Goal: Information Seeking & Learning: Understand process/instructions

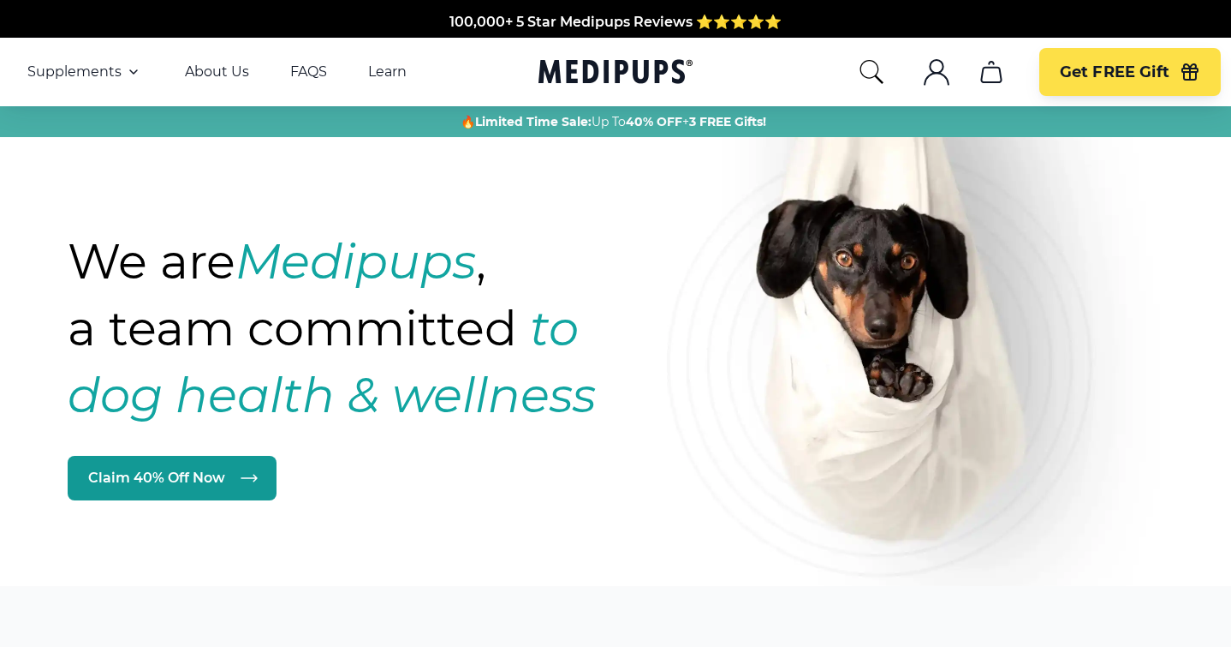
click at [940, 76] on icon ".cls-1{fill:none;stroke:currentColor;stroke-miterlimit:10;stroke-width:1.5px;}" at bounding box center [936, 71] width 27 height 27
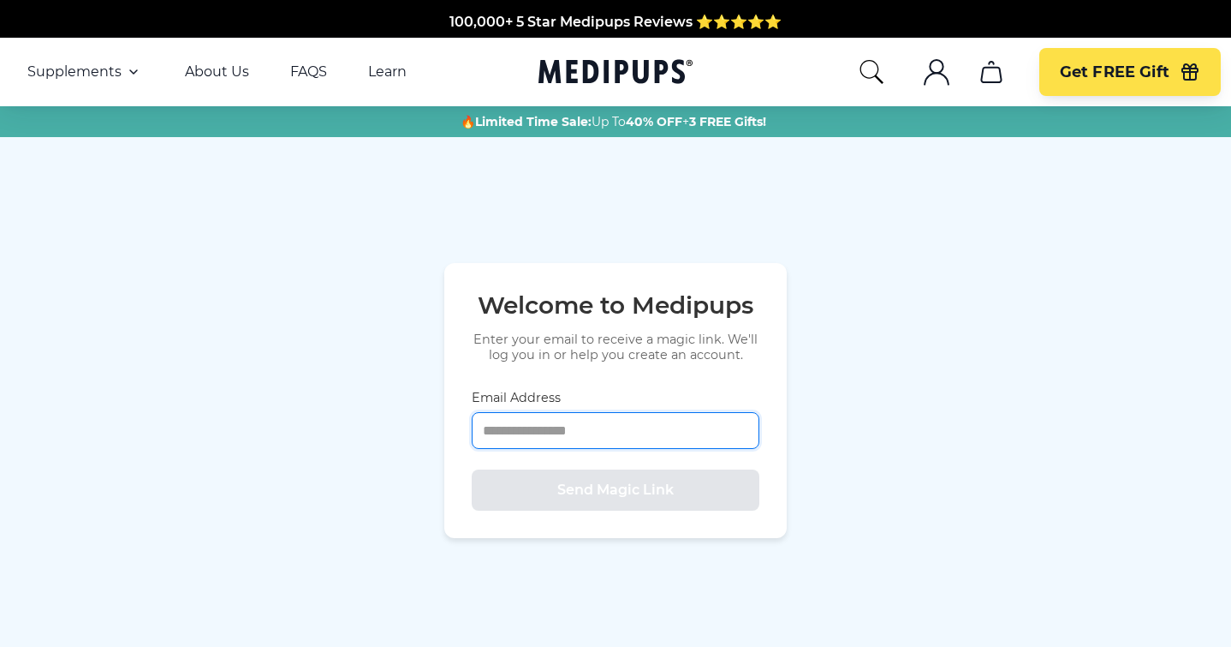
click at [542, 432] on input "Email Address" at bounding box center [616, 430] width 288 height 37
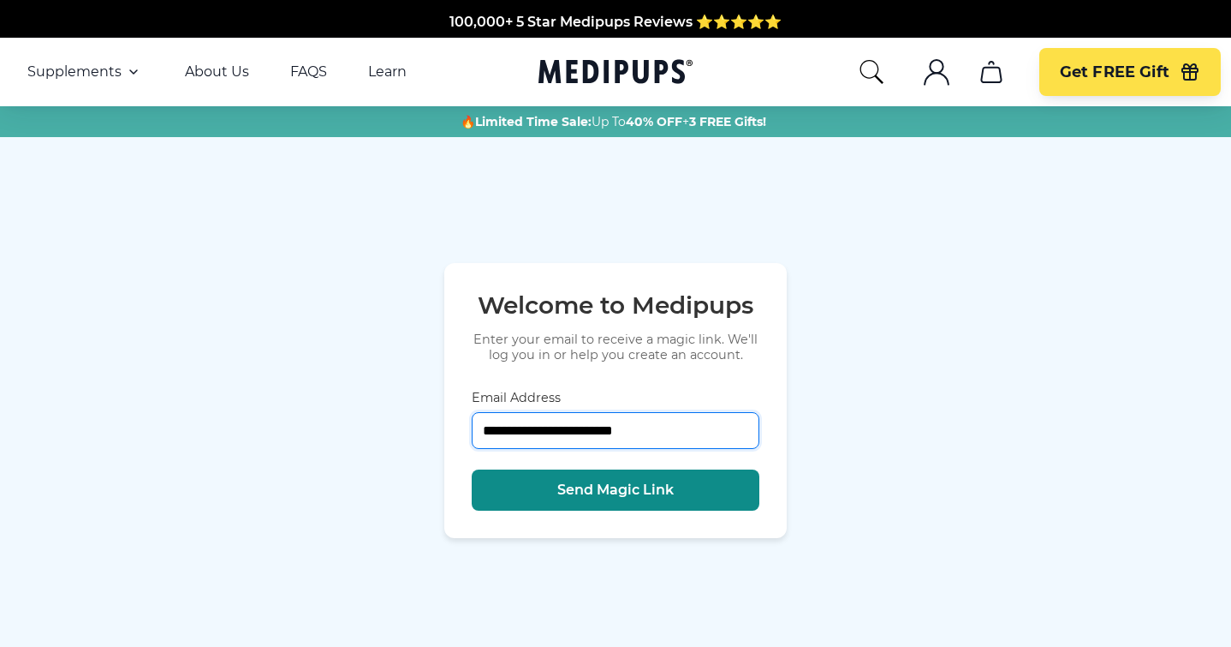
type input "**********"
click at [600, 496] on span "Send Magic Link" at bounding box center [615, 489] width 116 height 17
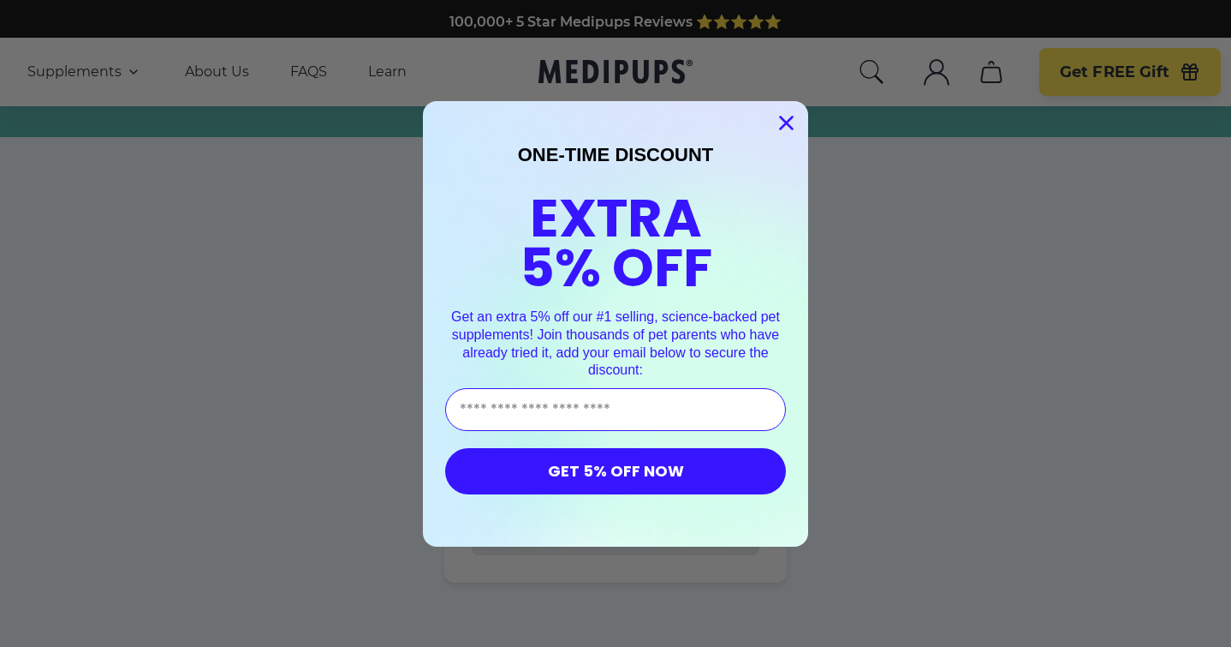
click at [785, 122] on icon "Close dialog" at bounding box center [787, 122] width 12 height 12
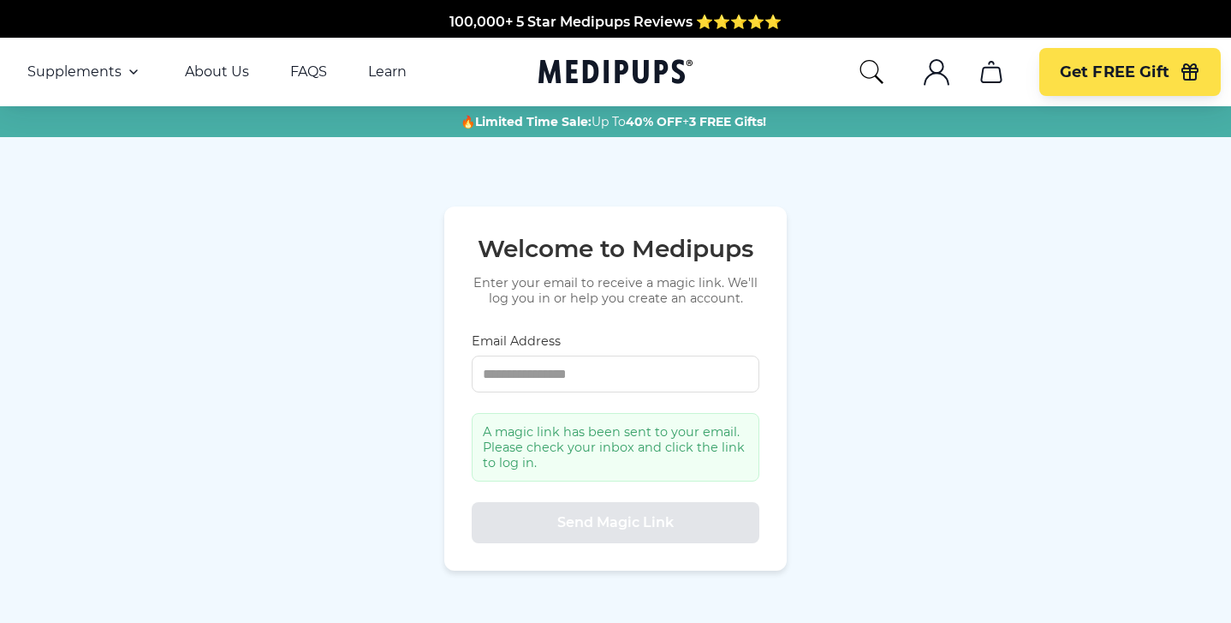
click at [935, 74] on icon "account" at bounding box center [937, 79] width 24 height 12
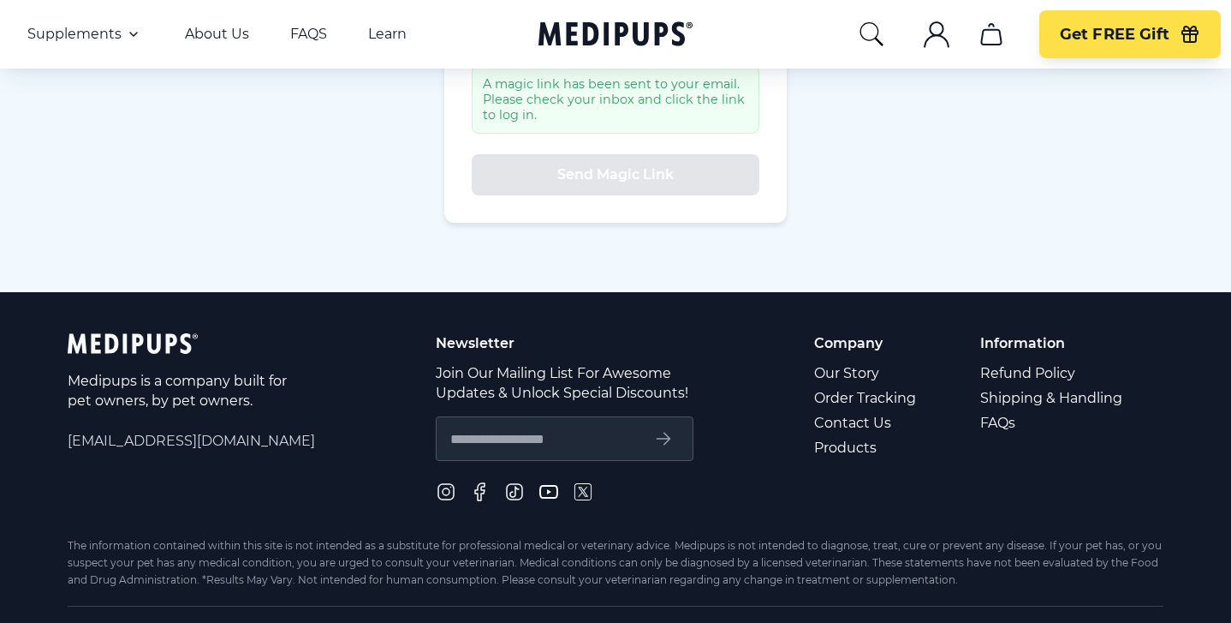
scroll to position [351, 0]
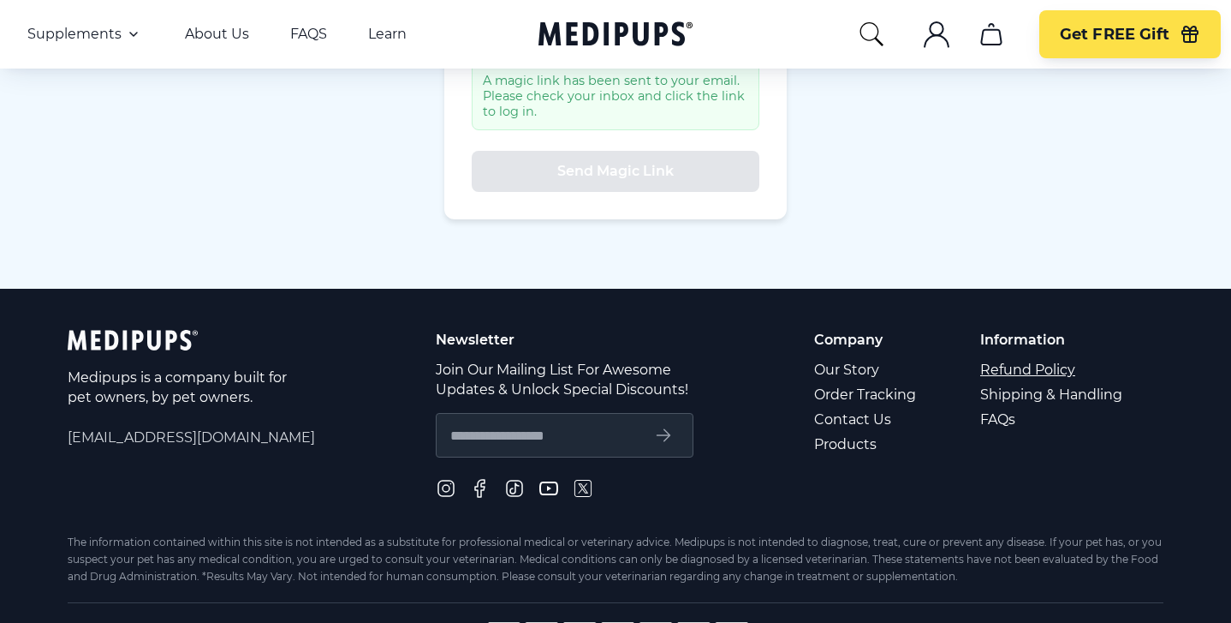
click at [1010, 371] on link "Refund Policy" at bounding box center [1053, 369] width 145 height 25
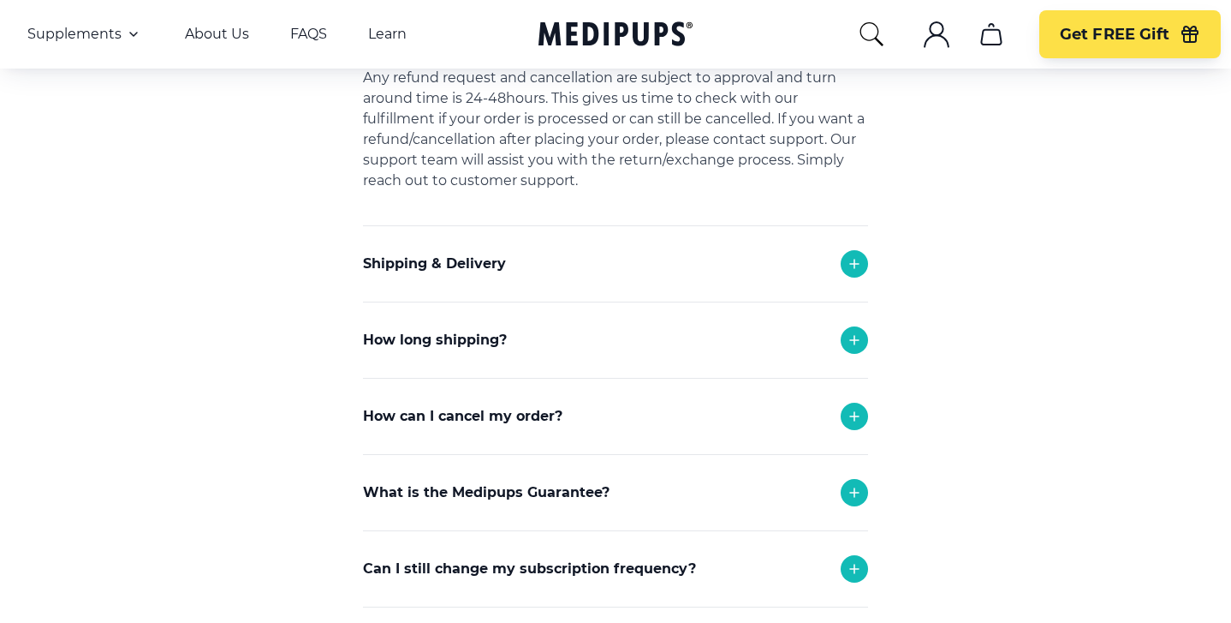
scroll to position [621, 0]
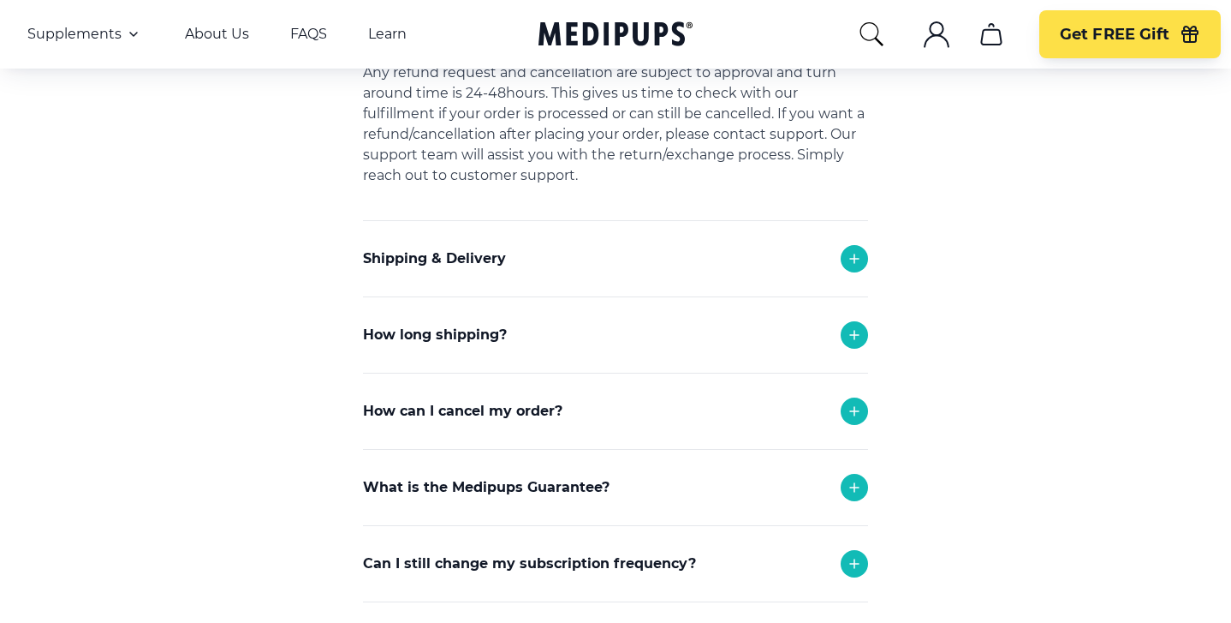
click at [855, 412] on icon at bounding box center [854, 411] width 9 height 9
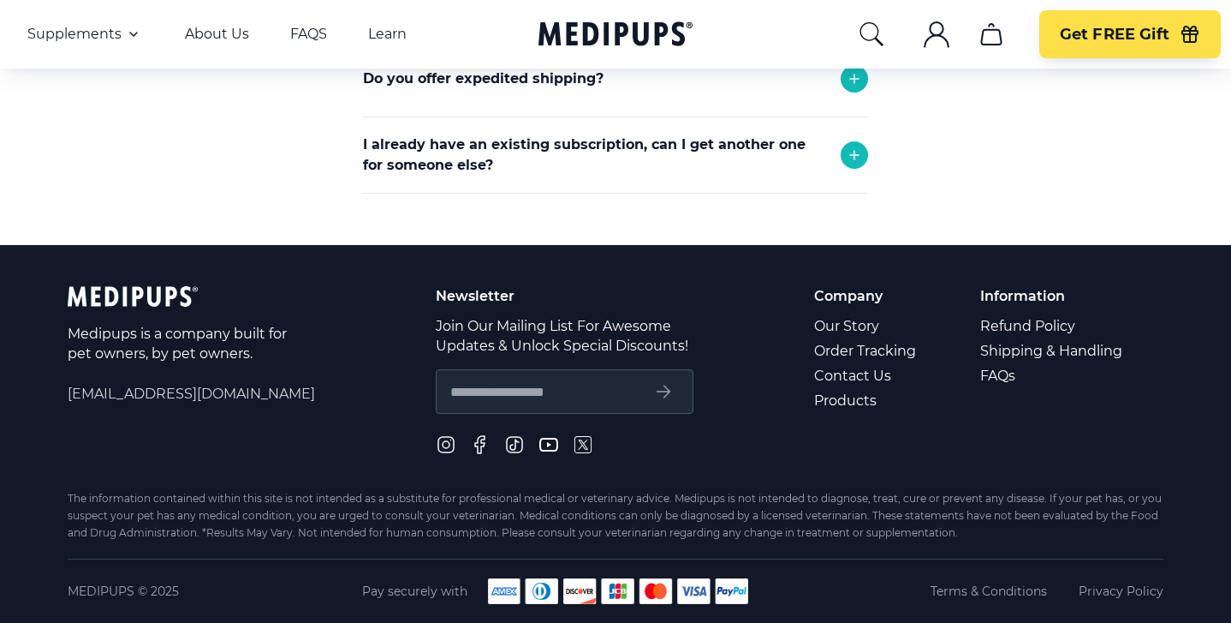
scroll to position [1335, 0]
click at [841, 373] on link "Contact Us" at bounding box center [866, 375] width 104 height 25
